Goal: Book appointment/travel/reservation

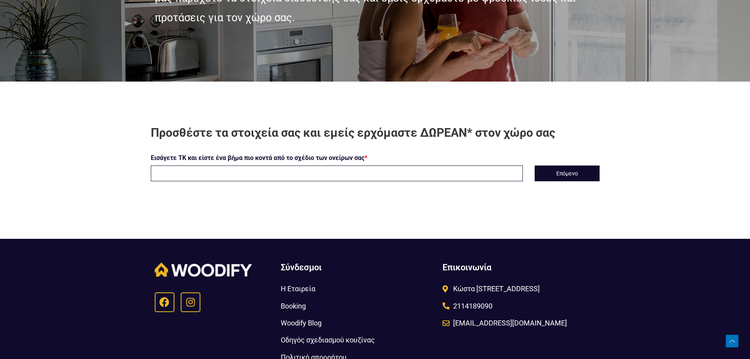
click at [229, 173] on input "text" at bounding box center [337, 173] width 372 height 16
click at [579, 173] on button "Επόμενο" at bounding box center [567, 173] width 65 height 16
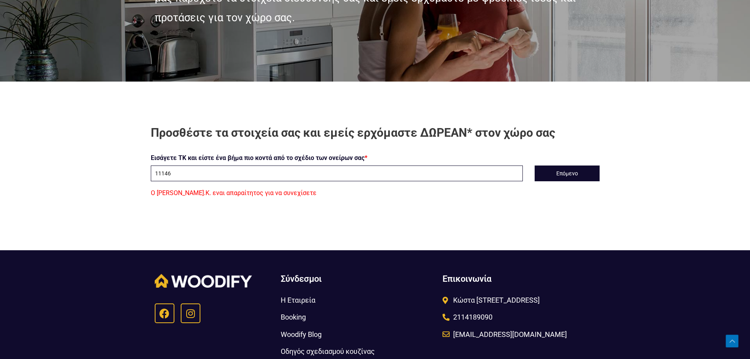
click at [181, 172] on input "11146" at bounding box center [337, 173] width 372 height 16
type input "1"
click at [564, 174] on button "Επόμενο" at bounding box center [567, 173] width 65 height 16
click at [164, 175] on input "111 46" at bounding box center [337, 173] width 372 height 16
type input "11146"
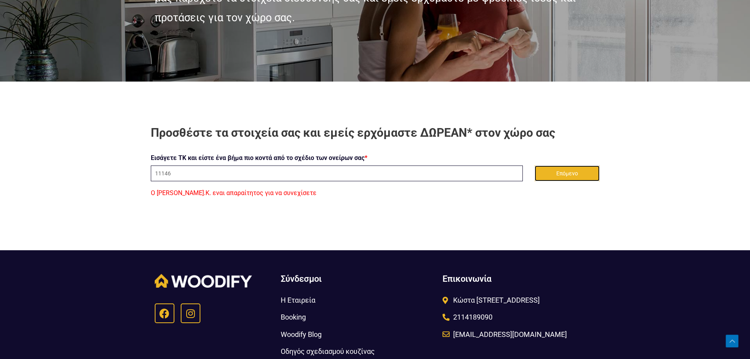
click at [580, 179] on button "Επόμενο" at bounding box center [567, 173] width 65 height 16
click at [574, 174] on button "Επόμενο" at bounding box center [567, 173] width 65 height 16
click at [215, 174] on input "11146" at bounding box center [337, 173] width 372 height 16
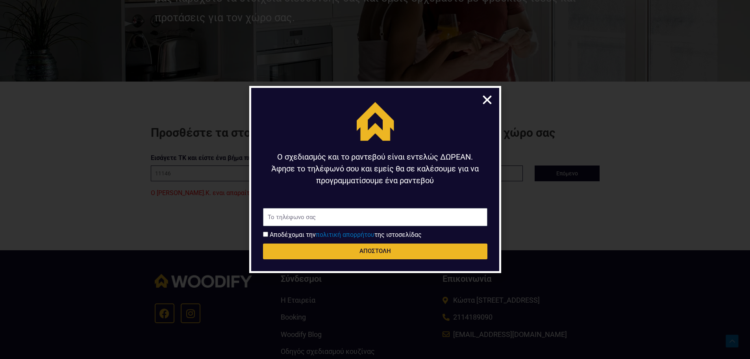
click at [486, 100] on icon "Close" at bounding box center [487, 100] width 12 height 12
